Goal: Task Accomplishment & Management: Complete application form

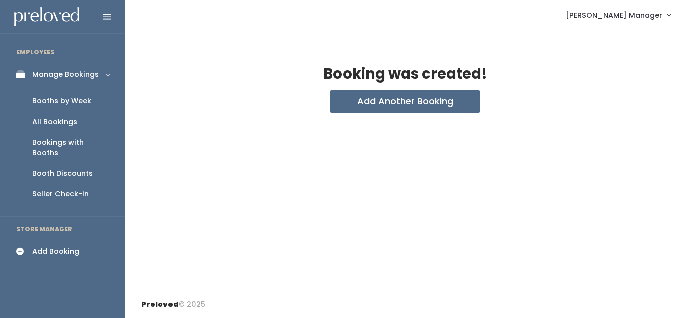
click at [77, 101] on div "Booths by Week" at bounding box center [61, 101] width 59 height 11
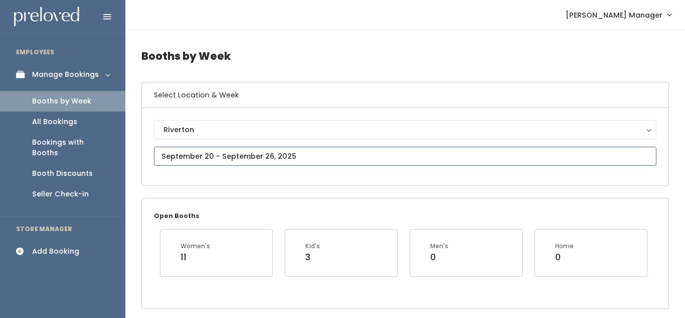
click at [218, 156] on input "text" at bounding box center [405, 155] width 503 height 19
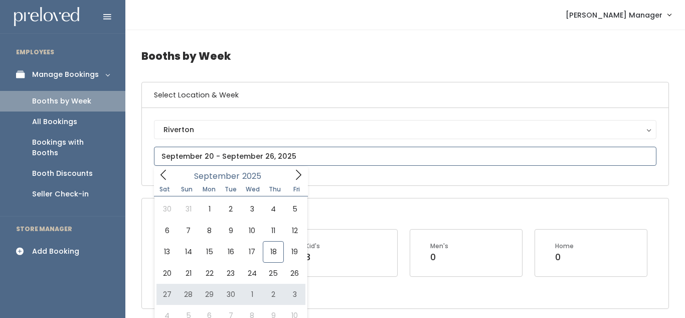
type input "[DATE] to [DATE]"
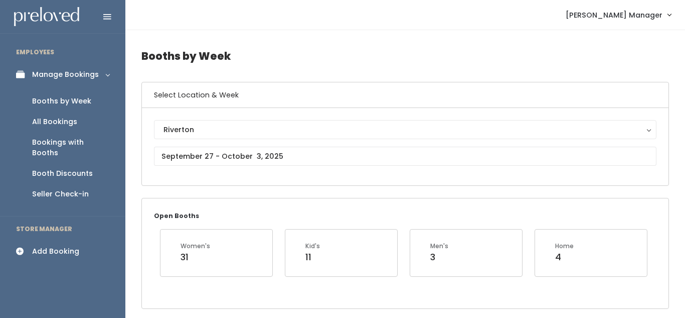
click at [54, 246] on div "Add Booking" at bounding box center [55, 251] width 47 height 11
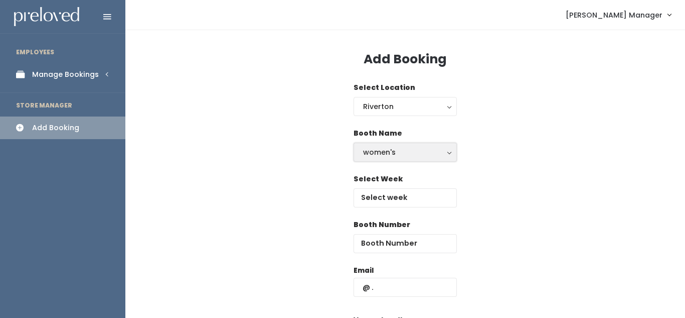
click at [414, 155] on div "women's" at bounding box center [405, 151] width 84 height 11
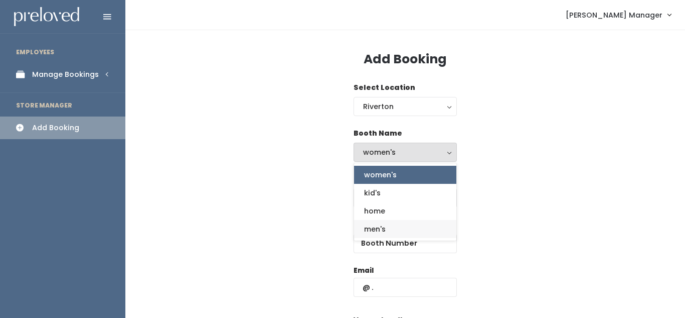
click at [384, 231] on span "men's" at bounding box center [375, 228] width 22 height 11
select select "mens"
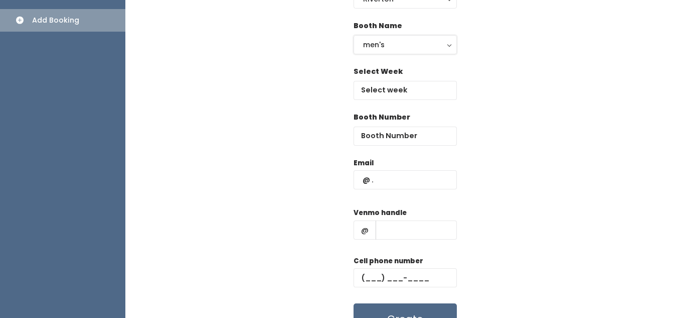
scroll to position [108, 0]
click at [406, 131] on input "number" at bounding box center [405, 135] width 103 height 19
type input "54"
click at [378, 180] on input "text" at bounding box center [405, 179] width 103 height 19
type input "eric25ypy@gmail.com"
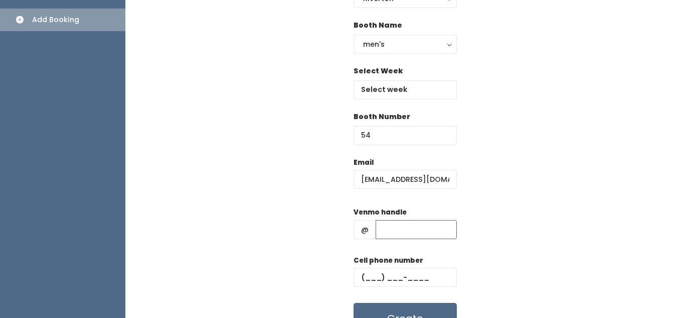
click at [393, 229] on input "text" at bounding box center [416, 229] width 81 height 19
type input "111"
click at [373, 279] on input "text" at bounding box center [405, 276] width 103 height 19
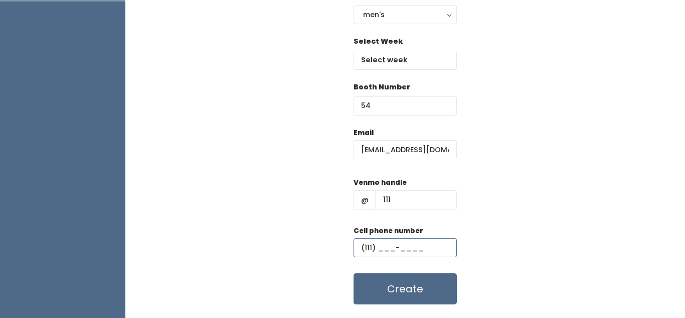
scroll to position [138, 0]
type input "(111) ___-____"
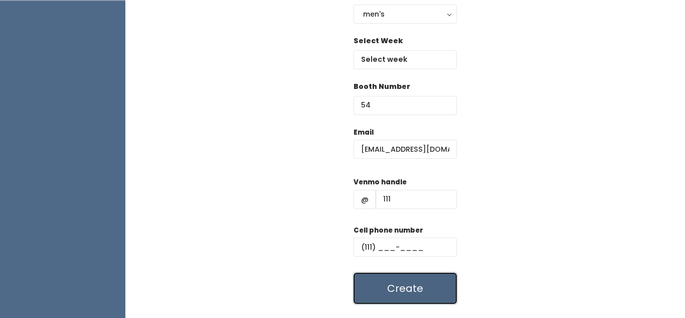
click at [377, 282] on button "Create" at bounding box center [405, 287] width 103 height 31
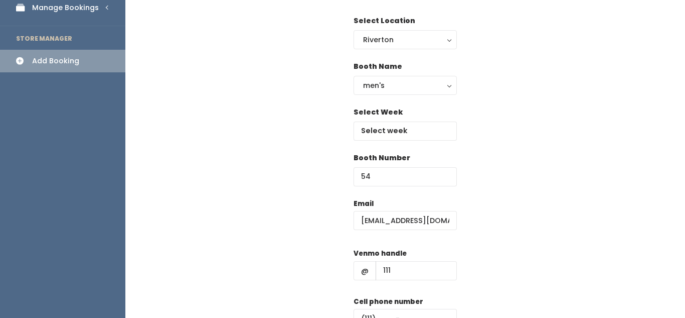
scroll to position [0, 0]
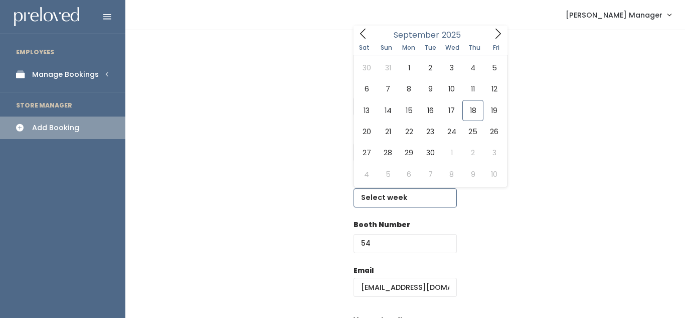
click at [385, 194] on input "text" at bounding box center [405, 197] width 103 height 19
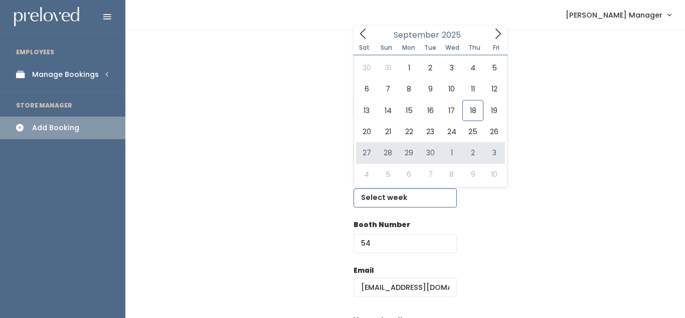
type input "September 27 to October 3"
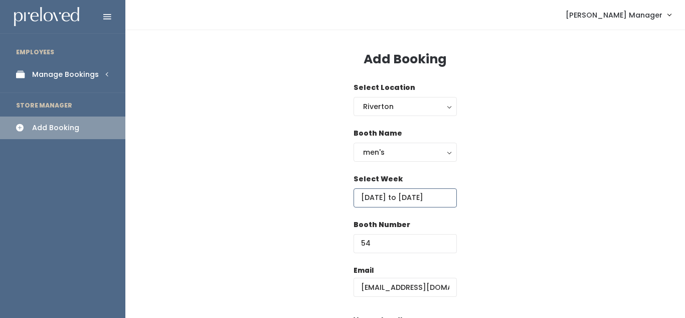
scroll to position [163, 0]
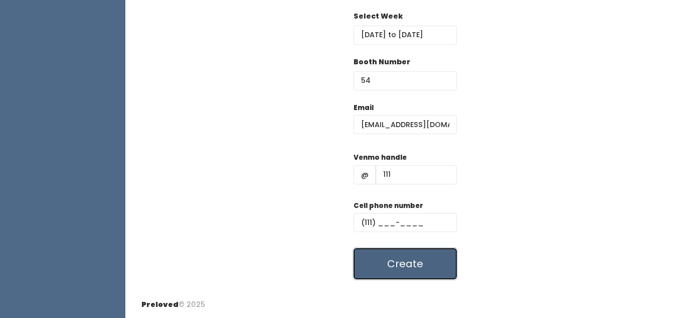
click at [419, 258] on button "Create" at bounding box center [405, 263] width 103 height 31
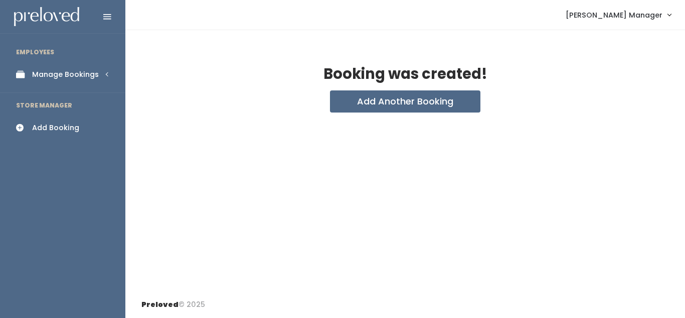
click at [67, 77] on div "Manage Bookings" at bounding box center [65, 74] width 67 height 11
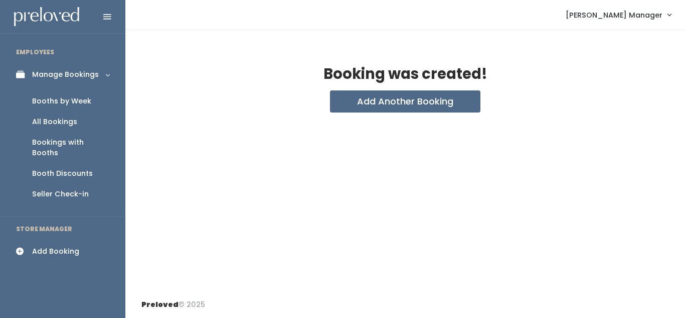
click at [44, 103] on div "Booths by Week" at bounding box center [61, 101] width 59 height 11
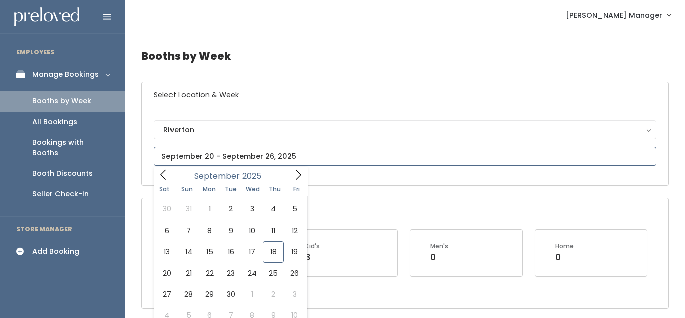
click at [277, 158] on input "text" at bounding box center [405, 155] width 503 height 19
type input "September 27 to October 3"
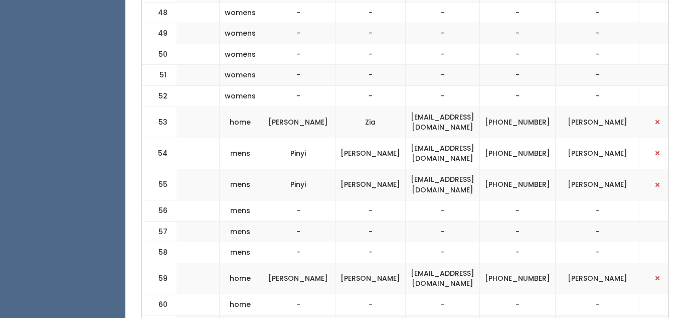
scroll to position [0, 273]
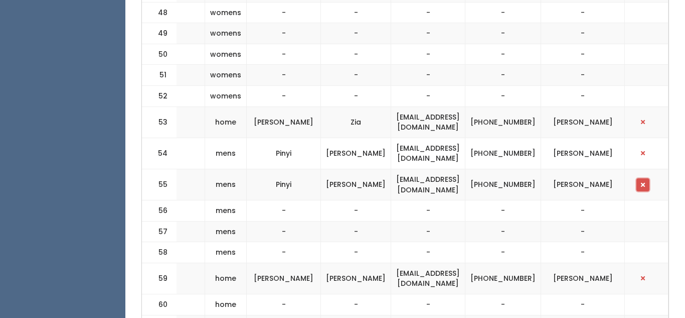
click at [647, 178] on button "button" at bounding box center [643, 184] width 13 height 13
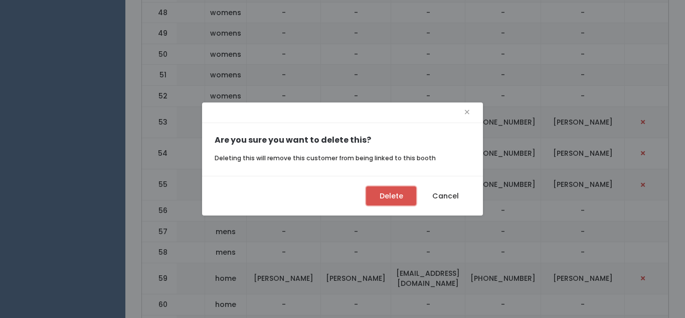
click at [395, 199] on button "Delete" at bounding box center [391, 195] width 50 height 19
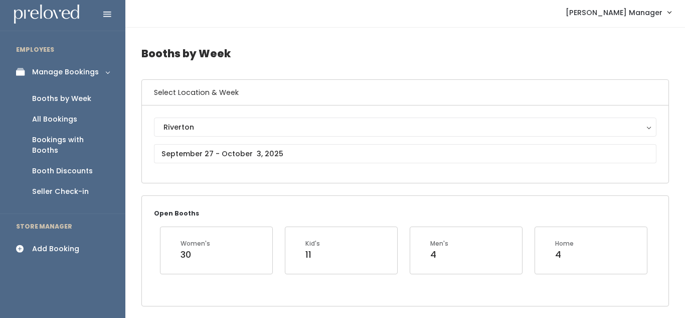
scroll to position [5, 0]
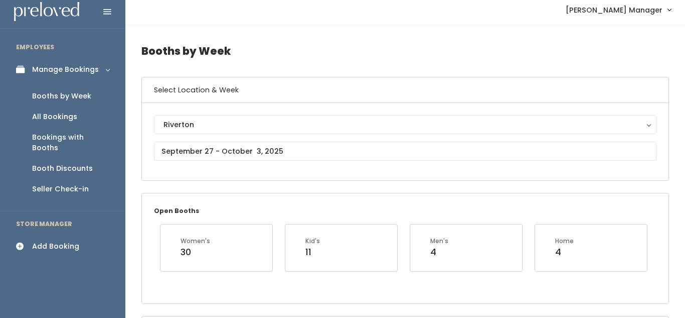
click at [54, 241] on div "Add Booking" at bounding box center [55, 246] width 47 height 11
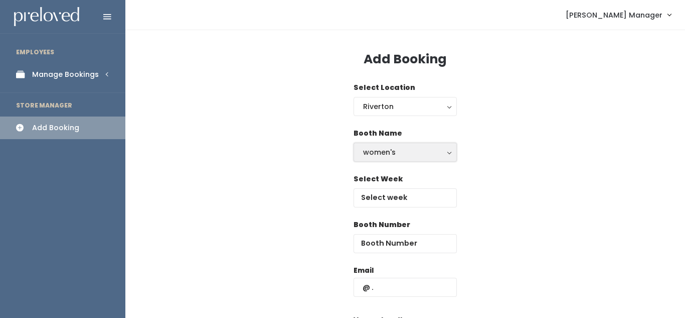
click at [398, 151] on div "women's" at bounding box center [405, 151] width 84 height 11
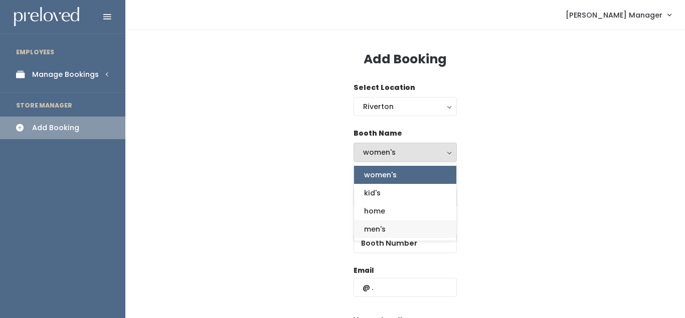
click at [385, 227] on span "men's" at bounding box center [375, 228] width 22 height 11
select select "mens"
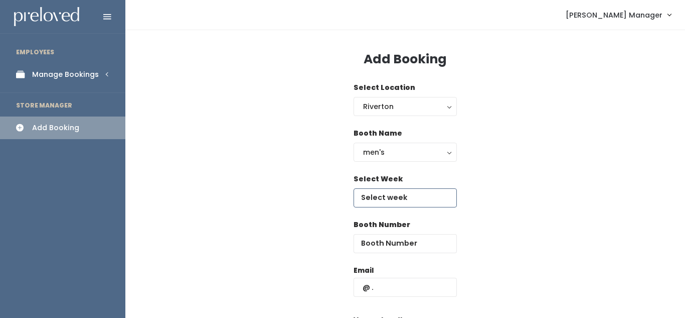
click at [392, 201] on input "text" at bounding box center [405, 197] width 103 height 19
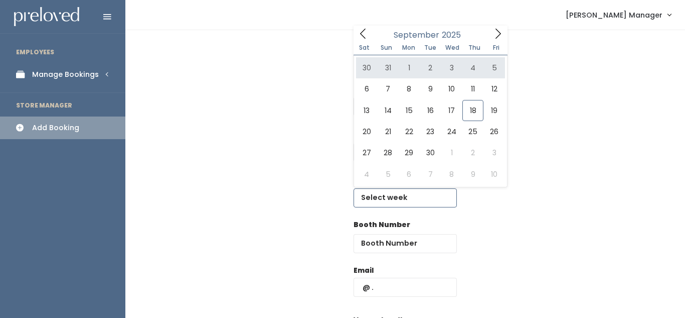
click at [495, 37] on icon at bounding box center [498, 33] width 11 height 11
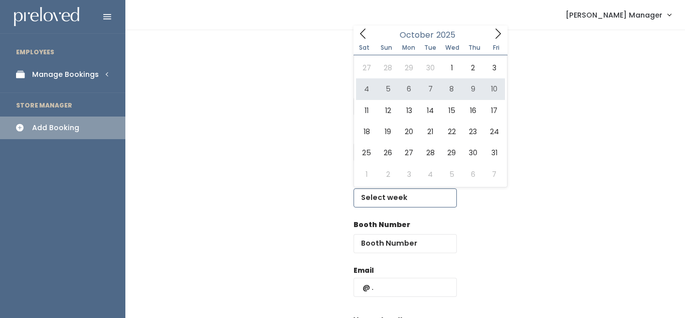
type input "October 4 to October 10"
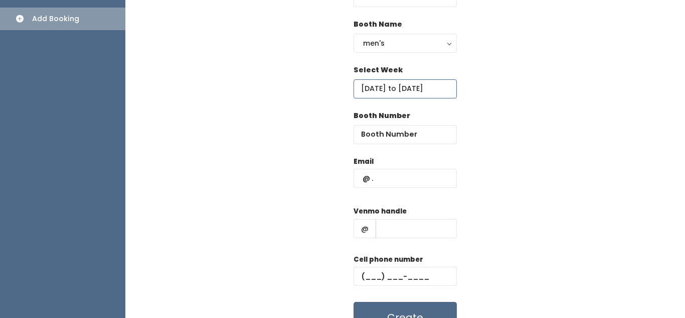
scroll to position [110, 0]
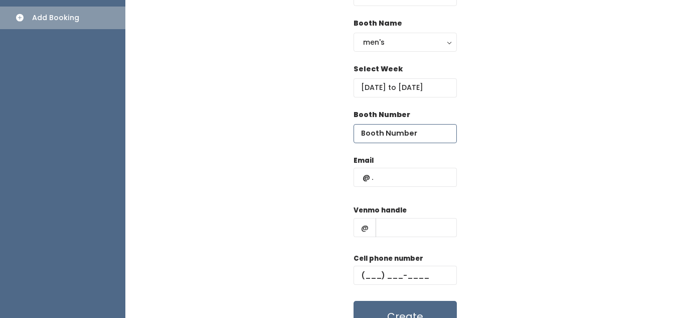
click at [398, 130] on input "number" at bounding box center [405, 133] width 103 height 19
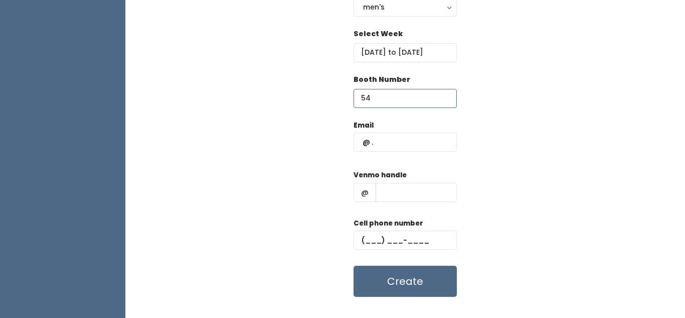
scroll to position [146, 0]
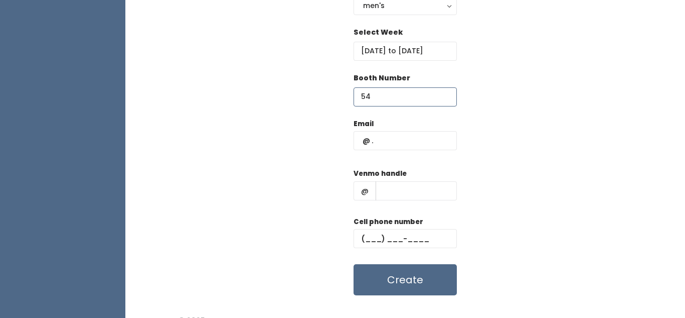
type input "54"
click at [394, 143] on input "text" at bounding box center [405, 140] width 103 height 19
type input "eric25ypy@gmail.com"
click at [379, 192] on input "text" at bounding box center [416, 190] width 81 height 19
type input "111"
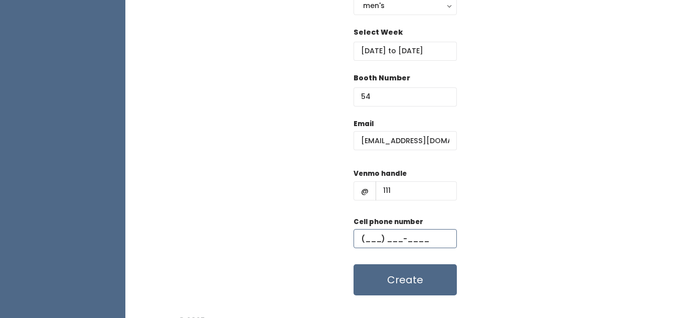
click at [379, 234] on input "text" at bounding box center [405, 238] width 103 height 19
type input "(111) ___-____"
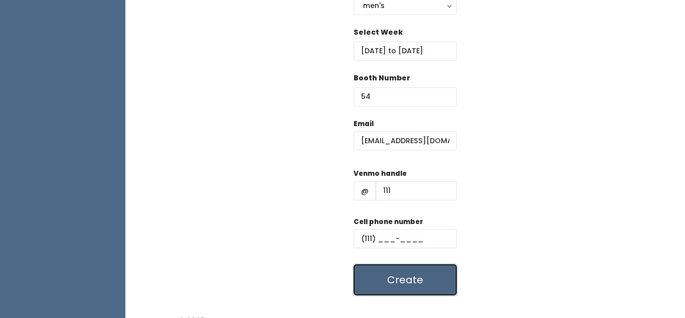
click at [427, 287] on button "Create" at bounding box center [405, 279] width 103 height 31
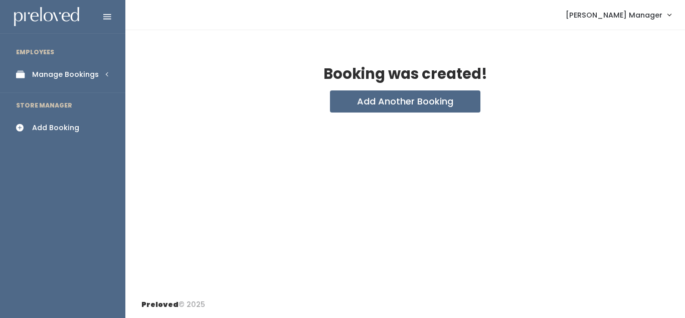
click at [59, 71] on div "Manage Bookings" at bounding box center [65, 74] width 67 height 11
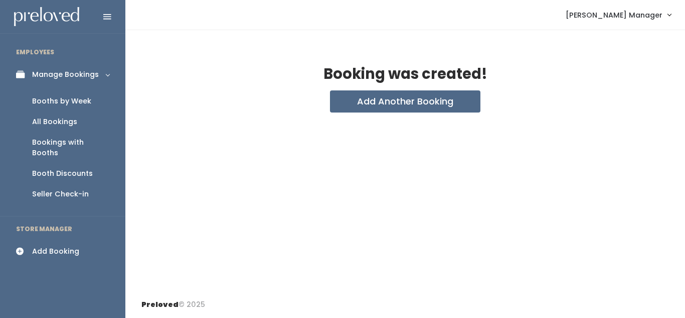
click at [44, 101] on div "Booths by Week" at bounding box center [61, 101] width 59 height 11
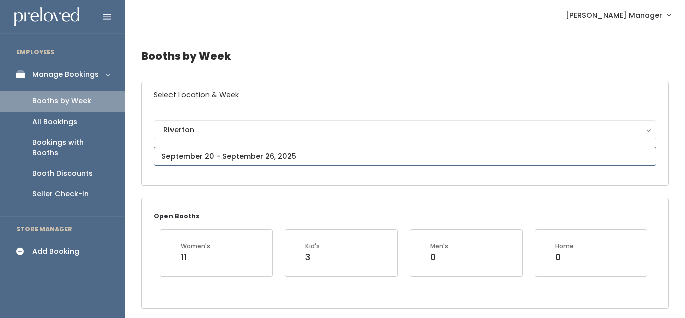
click at [244, 154] on input "text" at bounding box center [405, 155] width 503 height 19
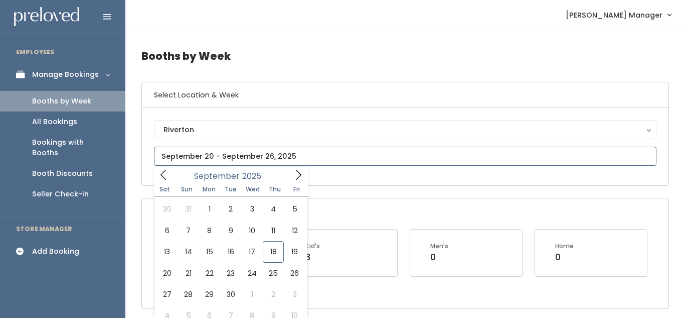
click at [293, 174] on icon at bounding box center [298, 174] width 11 height 11
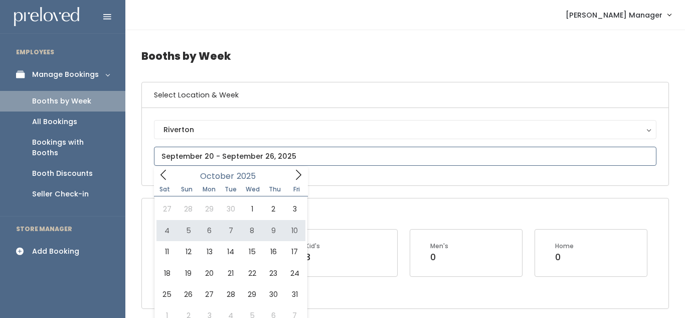
type input "[DATE] to [DATE]"
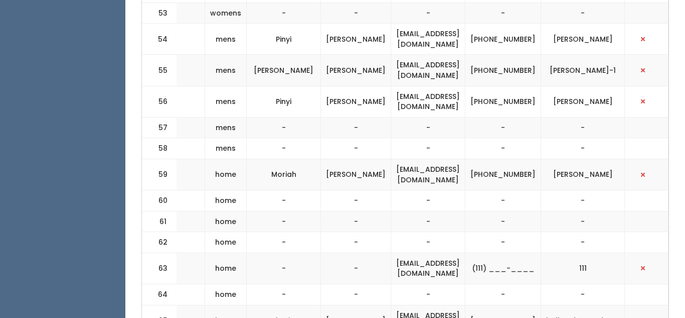
scroll to position [0, 291]
click at [640, 105] on button "button" at bounding box center [643, 101] width 13 height 13
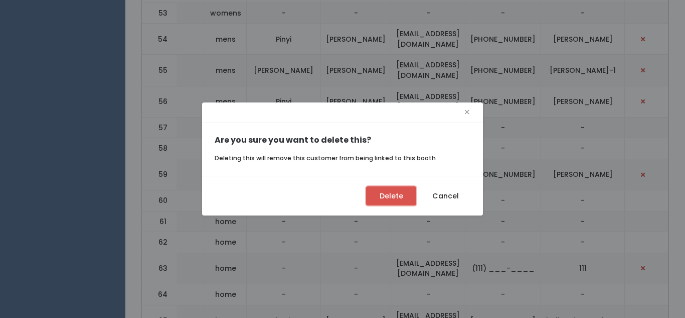
click at [406, 191] on button "Delete" at bounding box center [391, 195] width 50 height 19
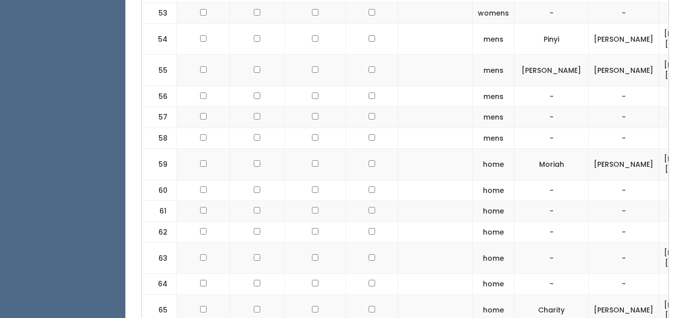
click at [191, 129] on td at bounding box center [203, 137] width 53 height 21
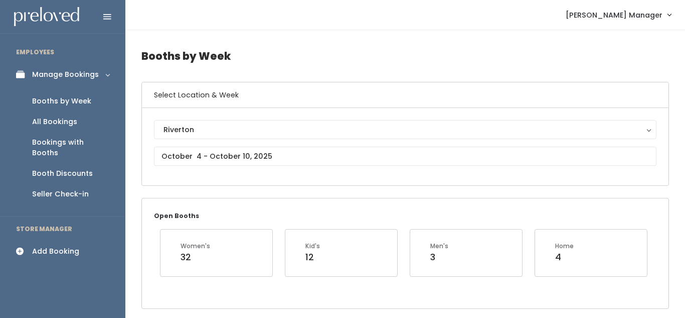
click at [59, 246] on div "Add Booking" at bounding box center [55, 251] width 47 height 11
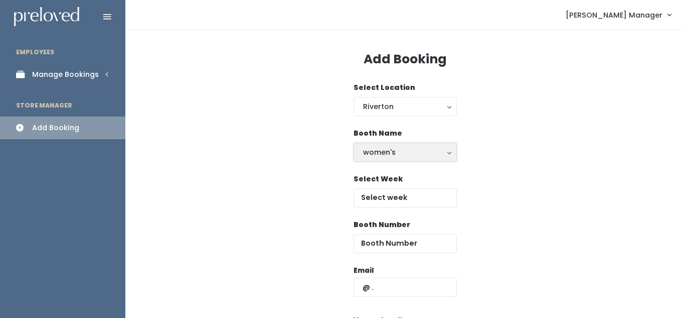
click at [413, 154] on div "women's" at bounding box center [405, 151] width 84 height 11
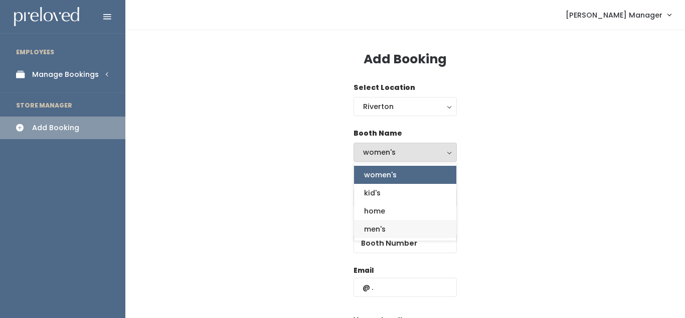
click at [392, 228] on link "men's" at bounding box center [405, 229] width 102 height 18
select select "mens"
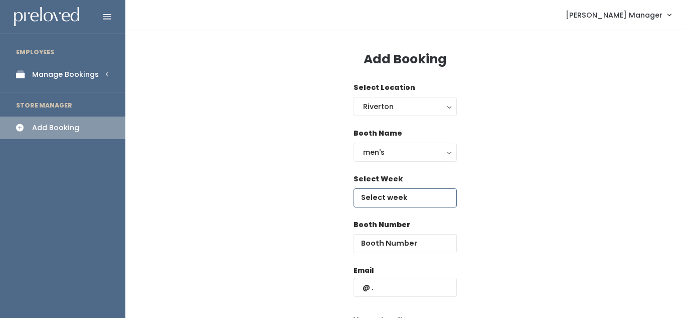
click at [387, 200] on input "text" at bounding box center [405, 197] width 103 height 19
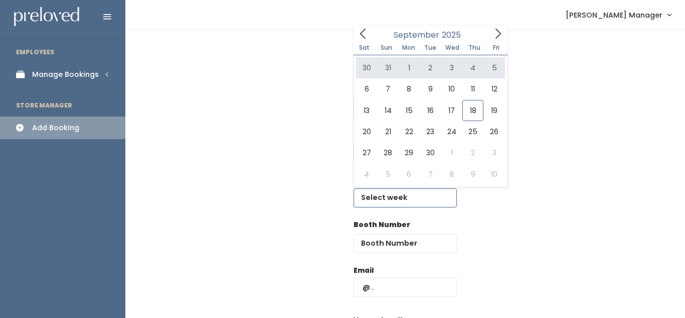
click at [498, 33] on icon at bounding box center [498, 33] width 11 height 11
click at [363, 39] on span at bounding box center [363, 34] width 19 height 16
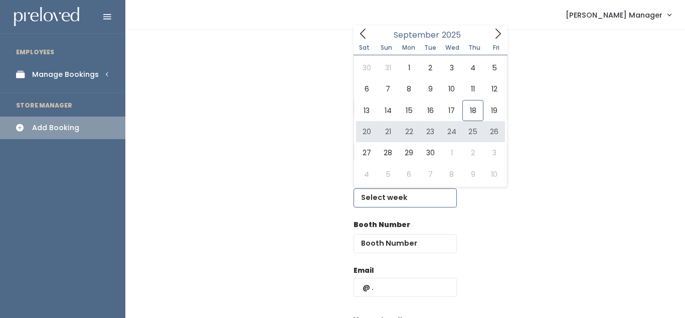
type input "September 20 to September 26"
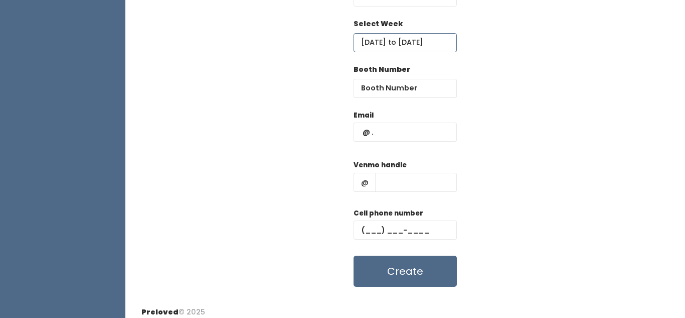
scroll to position [156, 0]
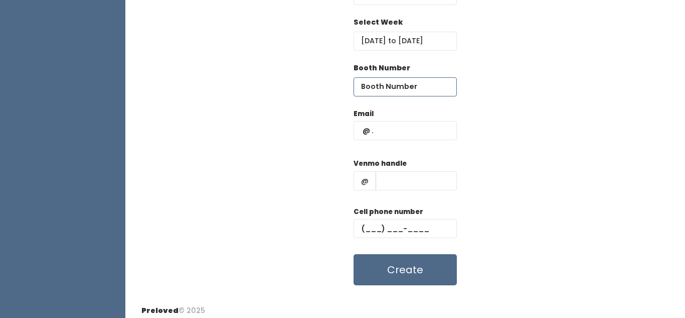
click at [412, 90] on input "number" at bounding box center [405, 86] width 103 height 19
type input "51"
click at [411, 131] on input "text" at bounding box center [405, 130] width 103 height 19
type input "ckklkb@gmail.com"
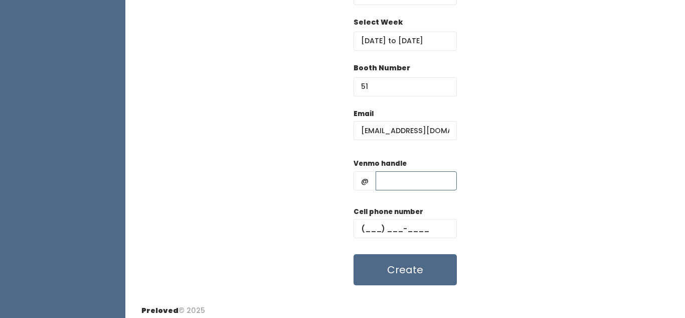
click at [400, 182] on input "text" at bounding box center [416, 180] width 81 height 19
type input "111"
click at [382, 227] on input "text" at bounding box center [405, 228] width 103 height 19
type input "(111) ___-____"
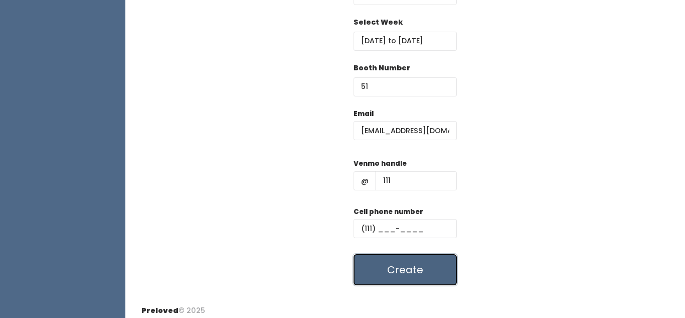
click at [405, 266] on button "Create" at bounding box center [405, 269] width 103 height 31
